Goal: Transaction & Acquisition: Purchase product/service

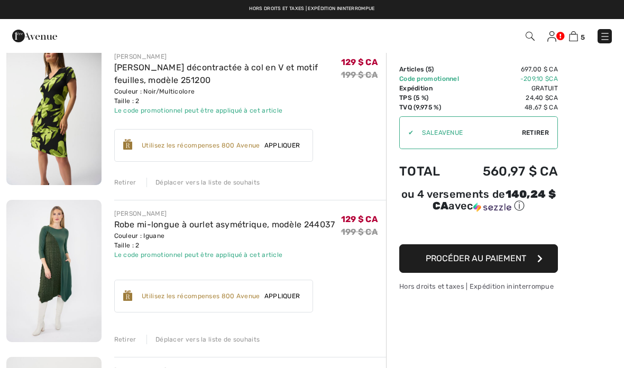
scroll to position [409, 0]
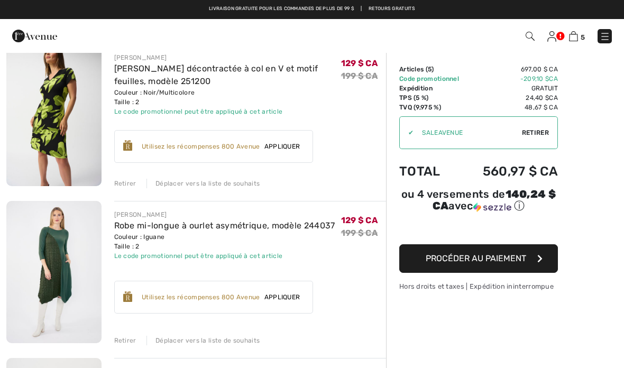
click at [120, 183] on font "Retirer" at bounding box center [125, 183] width 22 height 7
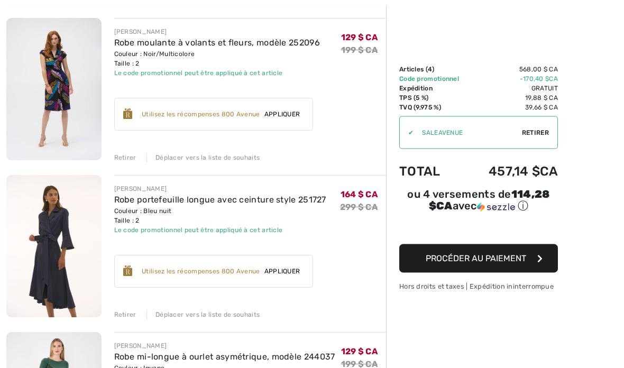
scroll to position [121, 0]
click at [483, 262] on font "Procéder au paiement" at bounding box center [476, 258] width 100 height 10
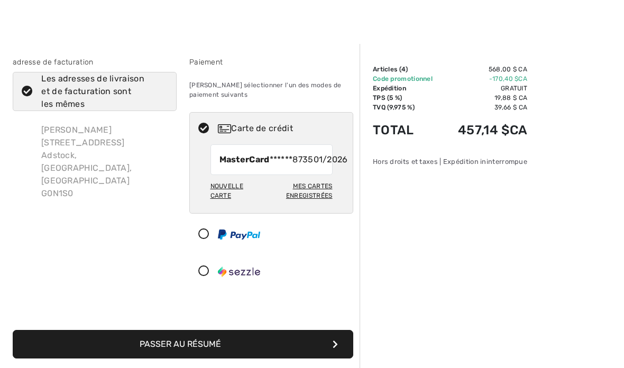
scroll to position [7, 0]
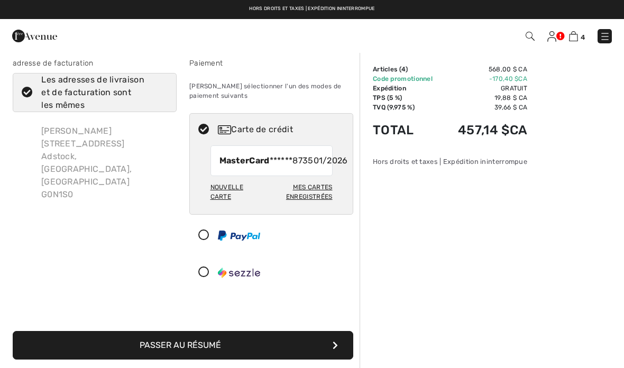
click at [302, 176] on div "MasterCard ******8735 01/2026" at bounding box center [271, 160] width 122 height 31
click at [263, 167] on span "MasterCard ******8735" at bounding box center [266, 160] width 94 height 13
radio input "true"
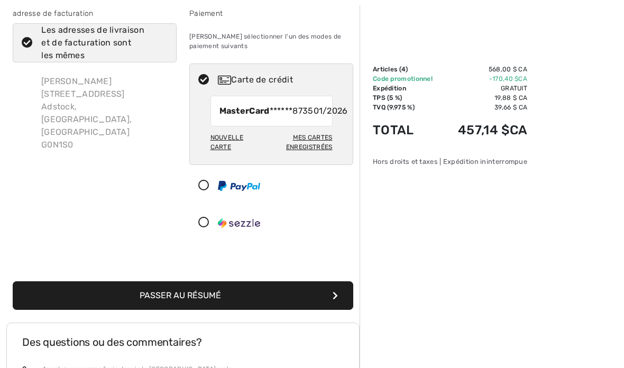
scroll to position [58, 0]
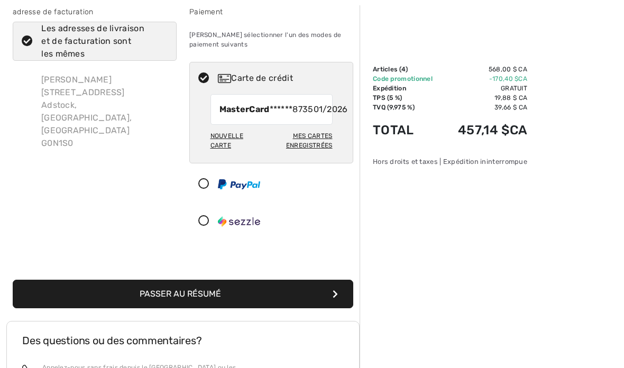
click at [144, 299] on font "Passer au résumé" at bounding box center [180, 294] width 81 height 10
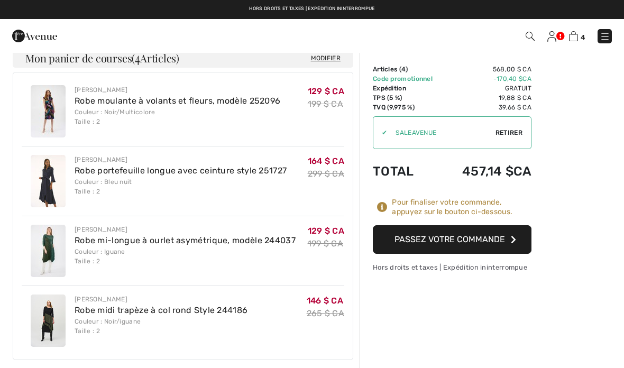
scroll to position [650, 0]
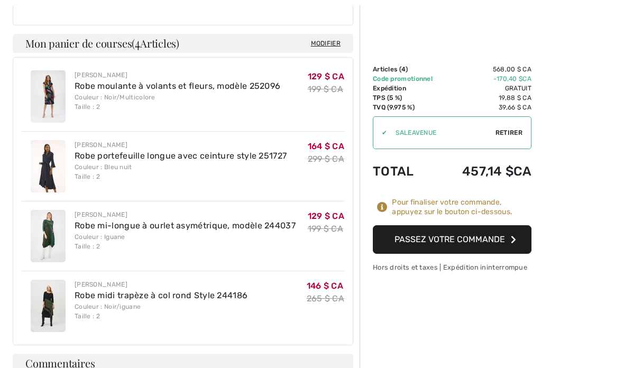
click at [467, 242] on font "Passez votre commande" at bounding box center [449, 239] width 111 height 10
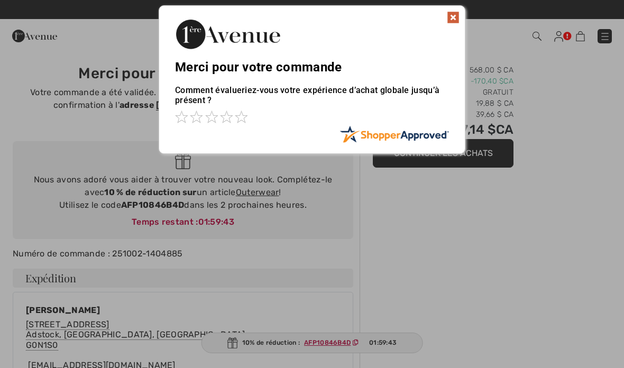
click at [449, 22] on img at bounding box center [453, 17] width 13 height 13
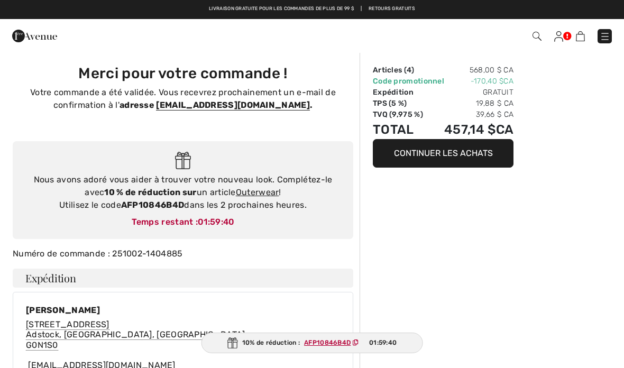
click at [602, 35] on img at bounding box center [605, 36] width 11 height 11
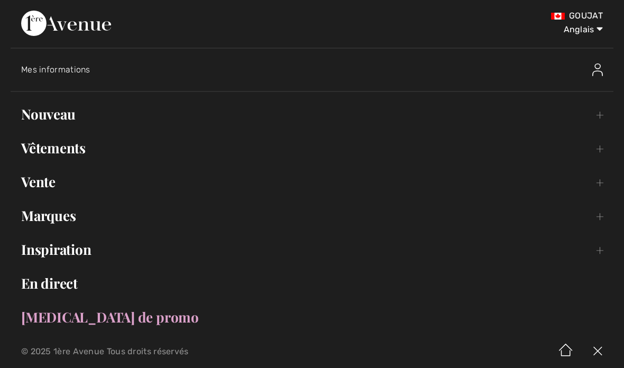
click at [601, 353] on img at bounding box center [598, 351] width 32 height 33
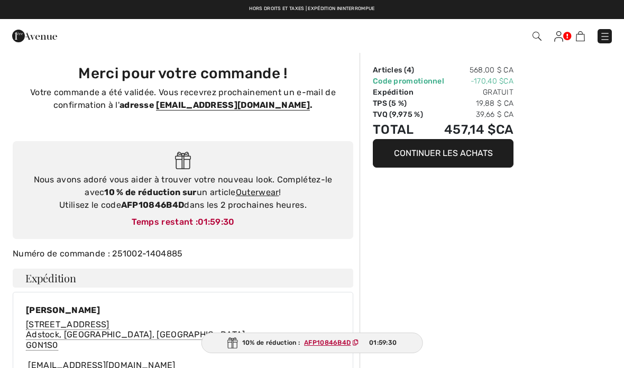
click at [563, 41] on img at bounding box center [558, 36] width 9 height 11
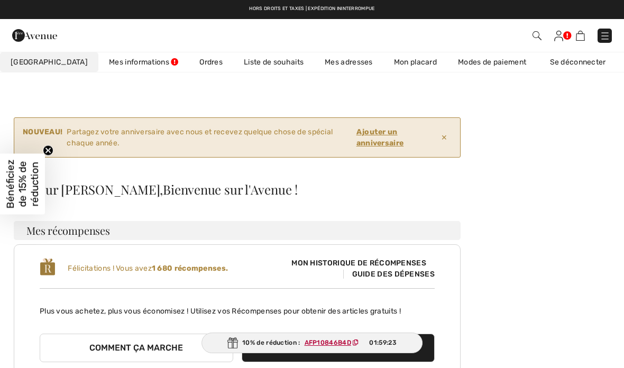
click at [560, 68] on link "Se déconnecter" at bounding box center [583, 62] width 88 height 20
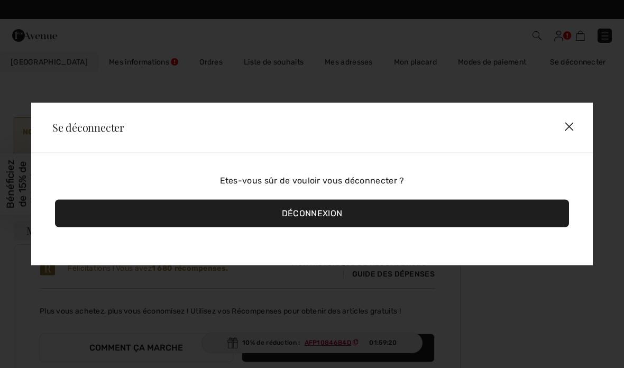
click at [334, 218] on font "Déconnexion" at bounding box center [312, 213] width 60 height 10
